Goal: Task Accomplishment & Management: Complete application form

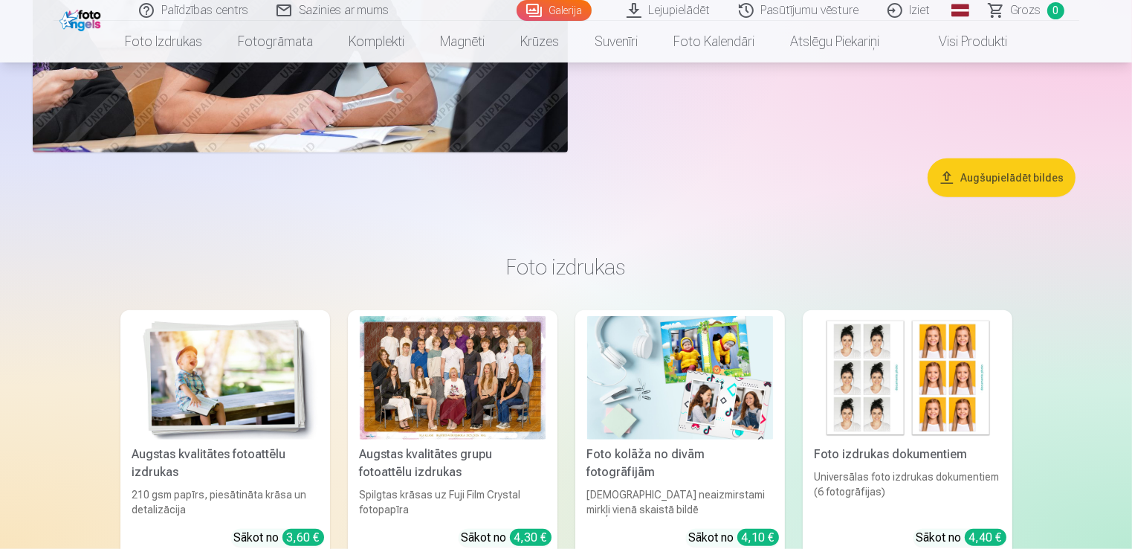
scroll to position [6761, 0]
click at [550, 7] on link "Galerija" at bounding box center [554, 10] width 75 height 21
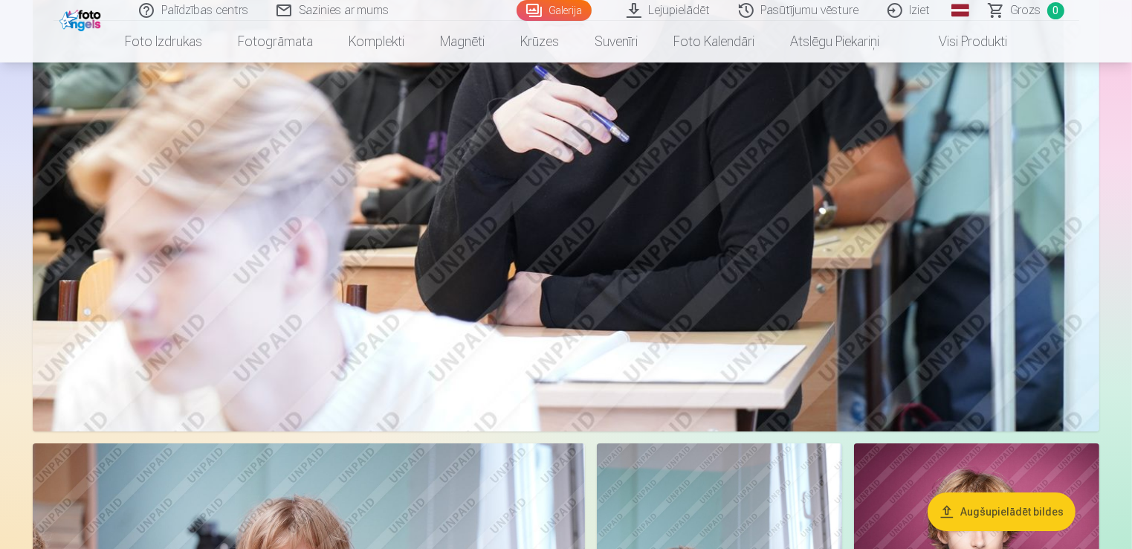
scroll to position [4683, 0]
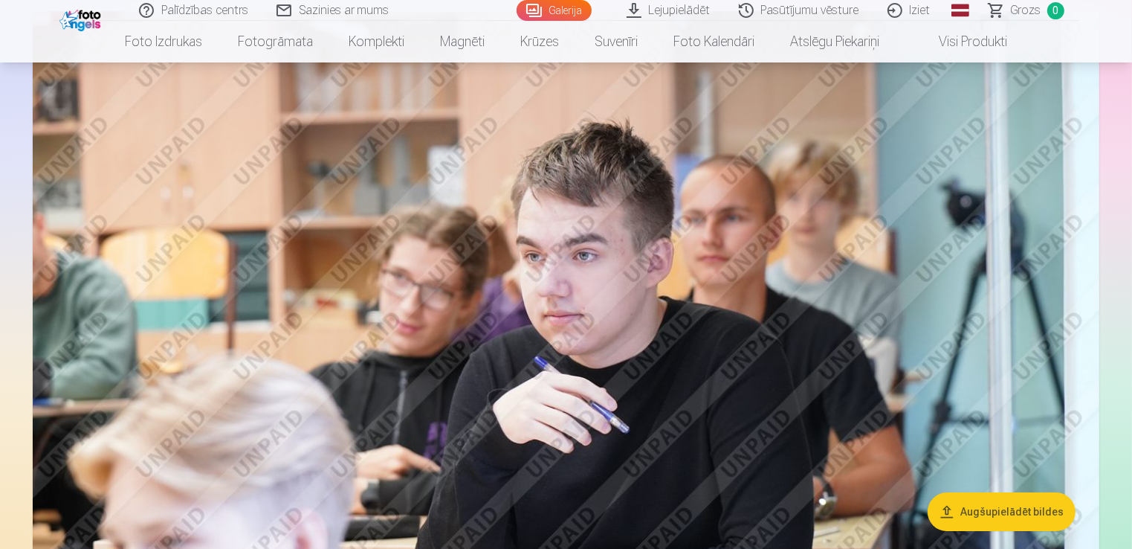
click at [922, 13] on link "Iziet" at bounding box center [909, 10] width 71 height 21
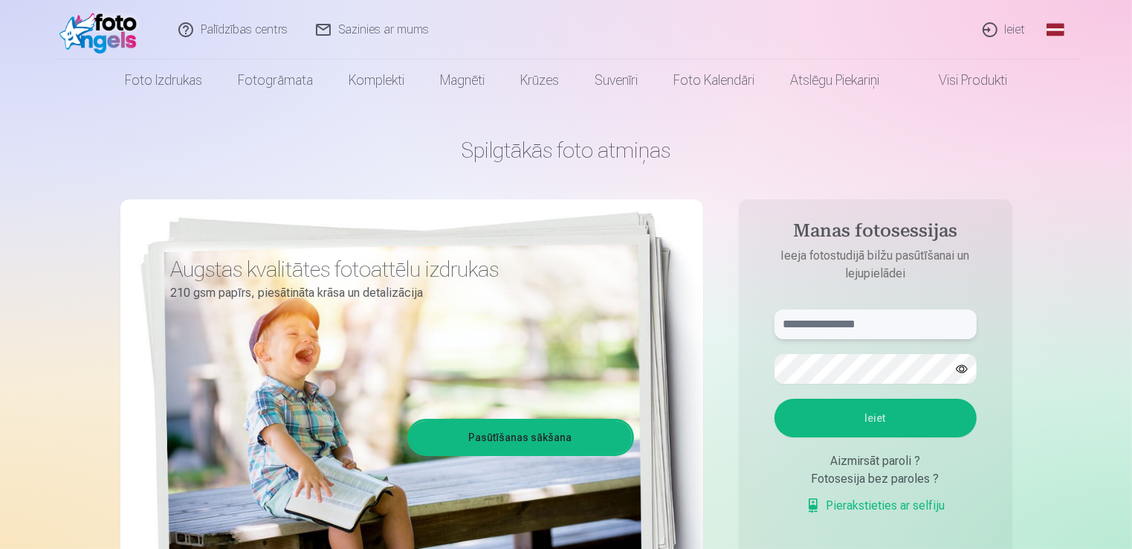
click at [908, 320] on input "text" at bounding box center [876, 324] width 202 height 30
type input "**********"
click at [775, 398] on button "Ieiet" at bounding box center [876, 417] width 202 height 39
